Goal: Task Accomplishment & Management: Use online tool/utility

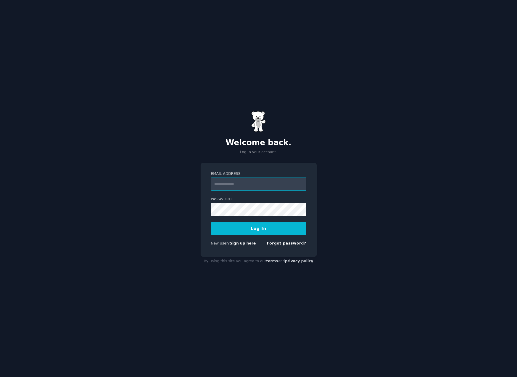
paste input "**********"
type input "**********"
click at [262, 230] on button "Log In" at bounding box center [258, 228] width 95 height 12
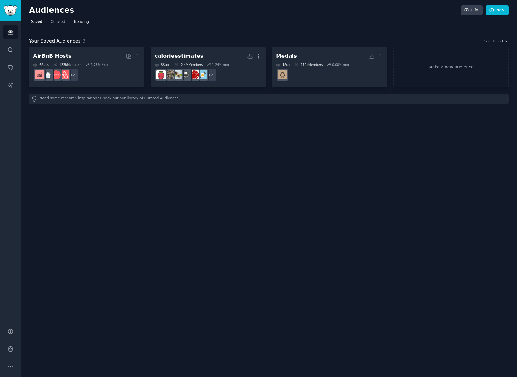
click at [74, 23] on span "Trending" at bounding box center [80, 21] width 15 height 5
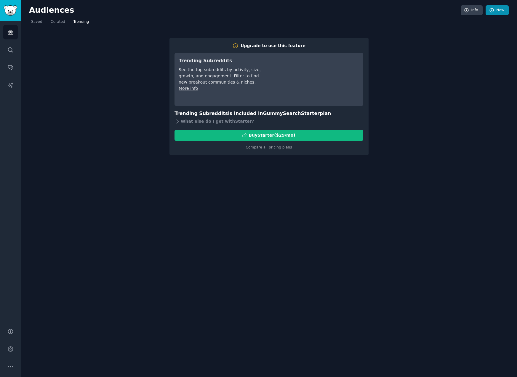
click at [497, 13] on link "New" at bounding box center [496, 10] width 23 height 10
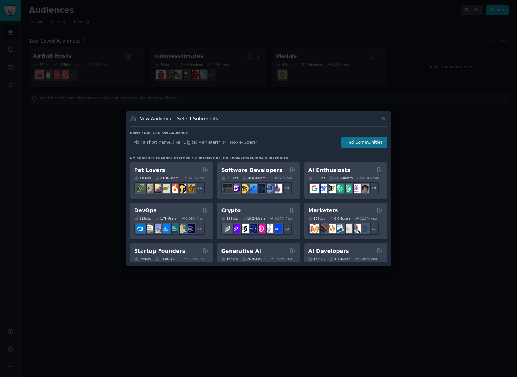
click at [363, 140] on button "Find Communities" at bounding box center [364, 142] width 46 height 11
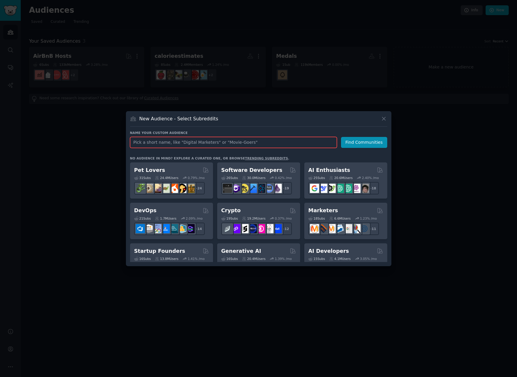
click at [272, 142] on input "text" at bounding box center [233, 142] width 207 height 11
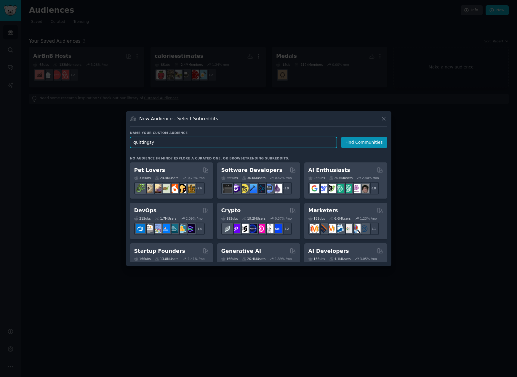
type input "quittingzyn"
click at [365, 142] on button "Find Communities" at bounding box center [364, 142] width 46 height 11
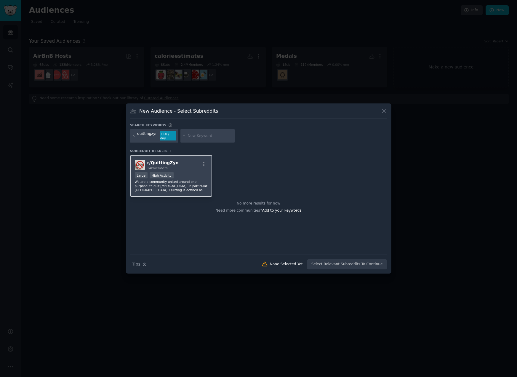
click at [165, 160] on h2 "r/ [PERSON_NAME] 14k members" at bounding box center [162, 165] width 31 height 10
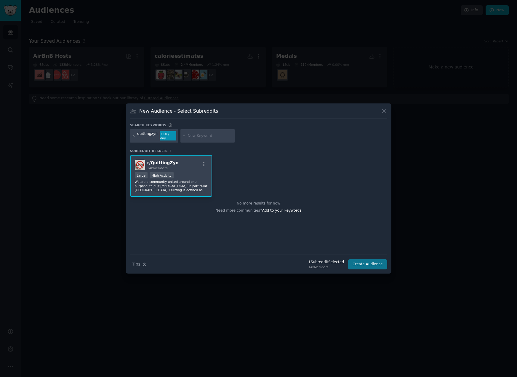
click at [372, 263] on button "Create Audience" at bounding box center [367, 264] width 39 height 10
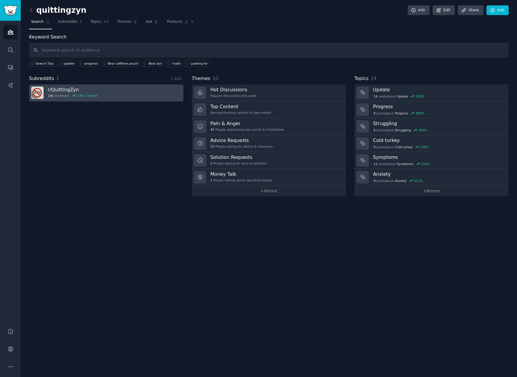
click at [74, 89] on h3 "r/ QuittingZyn" at bounding box center [73, 89] width 50 height 6
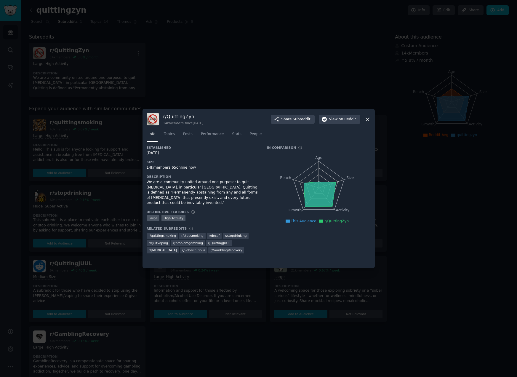
click at [367, 120] on icon at bounding box center [367, 119] width 6 height 6
